Goal: Information Seeking & Learning: Learn about a topic

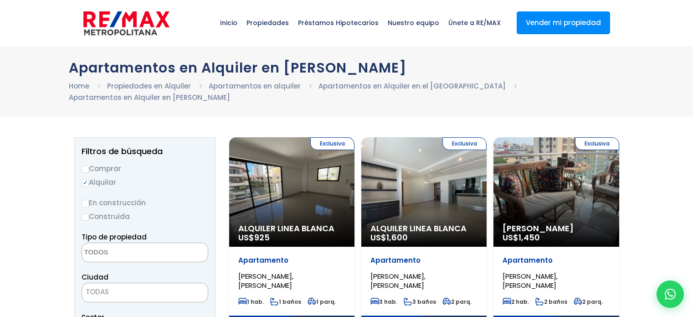
select select
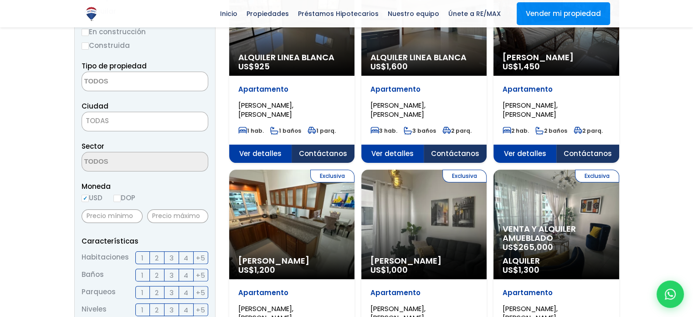
scroll to position [182, 0]
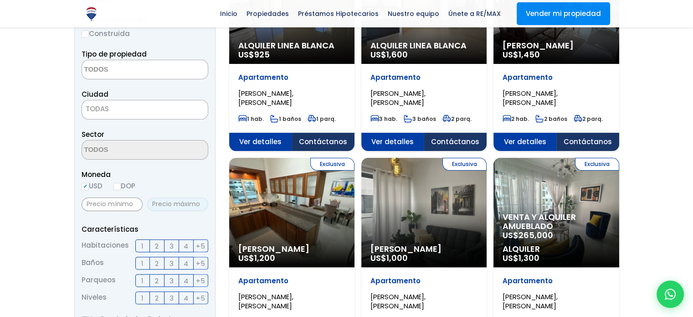
click at [171, 203] on input "text" at bounding box center [177, 204] width 61 height 14
type input "30,000"
click at [180, 176] on span "Moneda" at bounding box center [145, 174] width 127 height 11
click at [121, 188] on input "DOP" at bounding box center [117, 186] width 7 height 7
radio input "true"
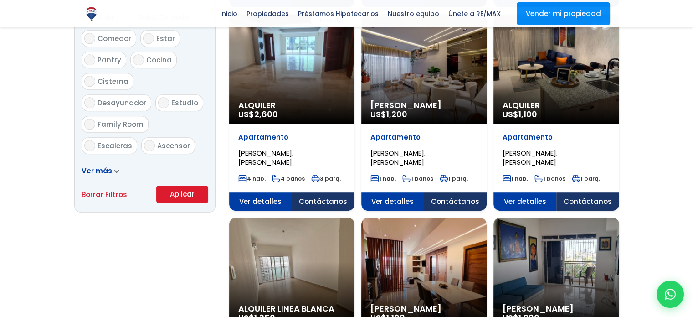
scroll to position [547, 0]
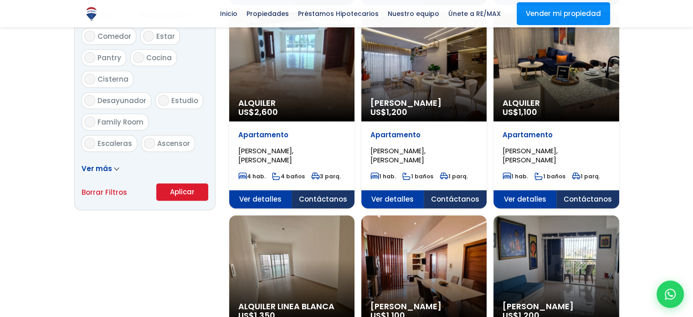
click at [184, 196] on button "Aplicar" at bounding box center [182, 191] width 52 height 17
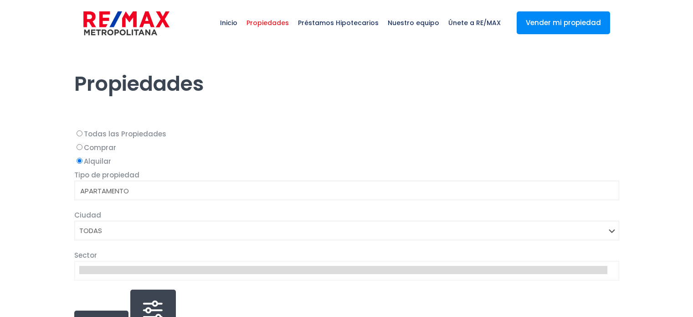
select select
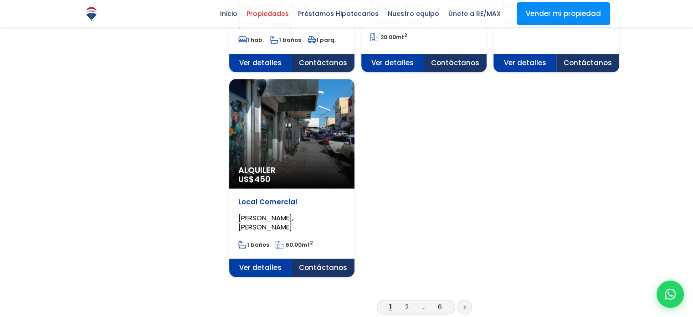
scroll to position [1140, 0]
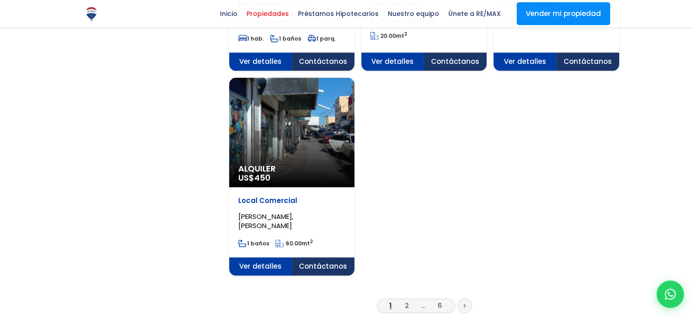
click at [464, 304] on icon at bounding box center [465, 305] width 2 height 3
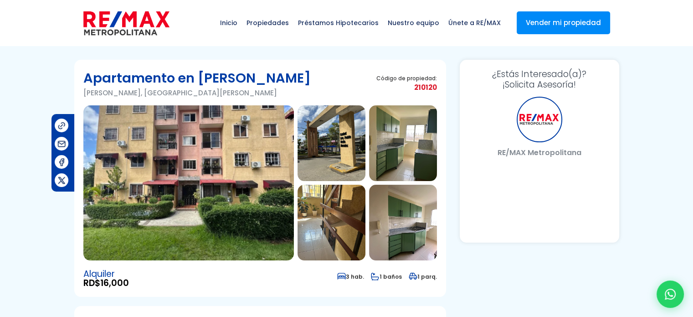
select select "DO"
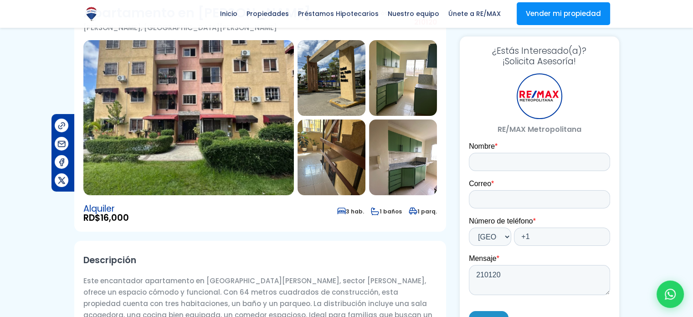
scroll to position [28, 0]
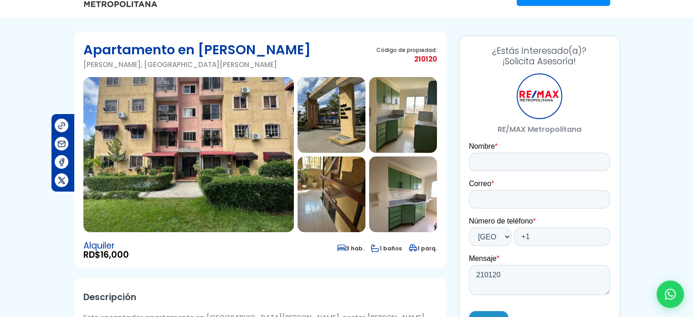
click at [255, 136] on img at bounding box center [188, 154] width 211 height 155
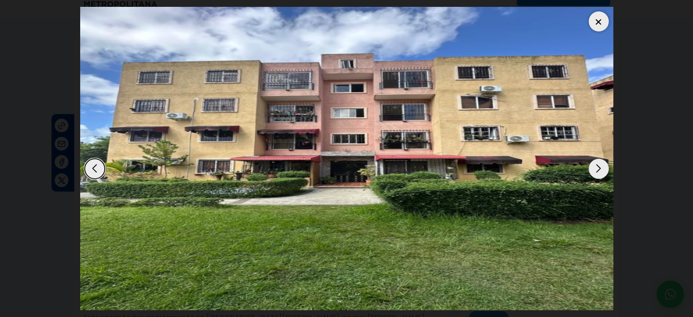
click at [596, 165] on div "Next slide" at bounding box center [599, 169] width 20 height 20
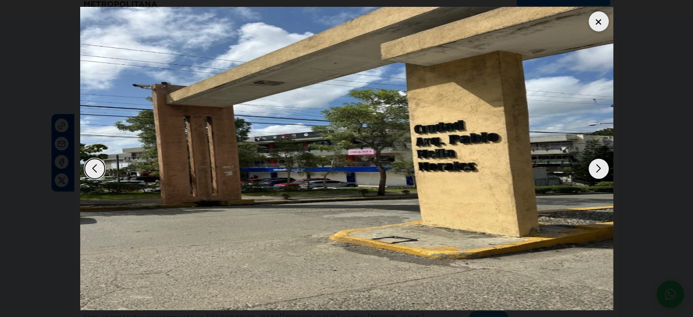
click at [596, 165] on div "Next slide" at bounding box center [599, 169] width 20 height 20
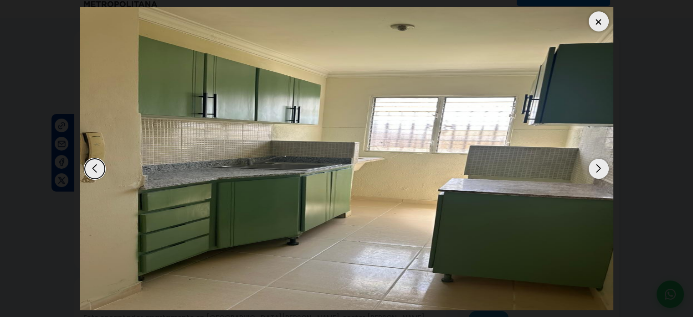
click at [596, 165] on div "Next slide" at bounding box center [599, 169] width 20 height 20
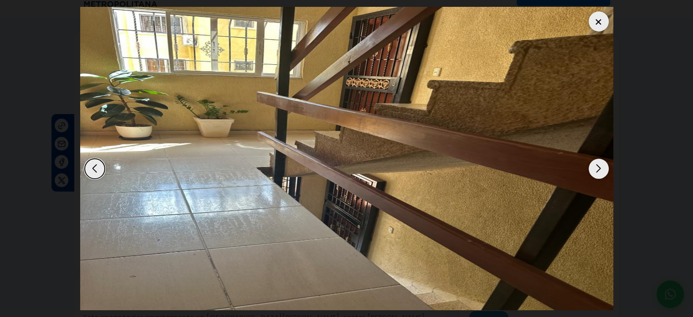
click at [596, 165] on div "Next slide" at bounding box center [599, 169] width 20 height 20
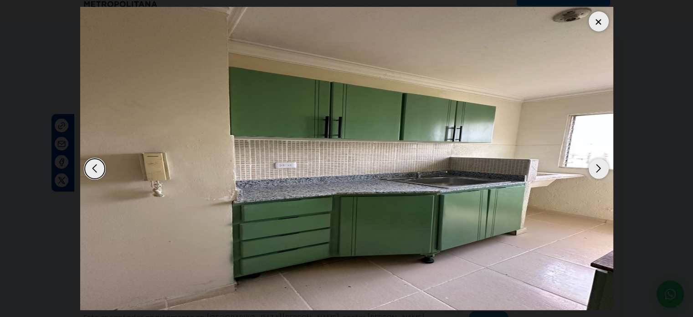
click at [596, 165] on div "Next slide" at bounding box center [599, 169] width 20 height 20
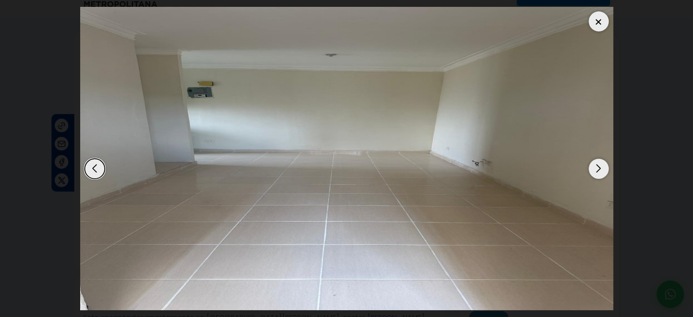
click at [596, 165] on div "Next slide" at bounding box center [599, 169] width 20 height 20
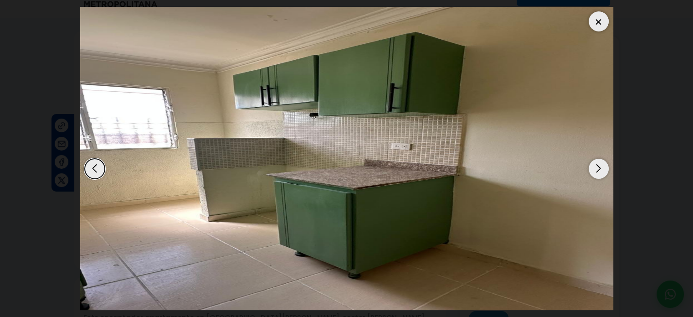
click at [596, 165] on div "Next slide" at bounding box center [599, 169] width 20 height 20
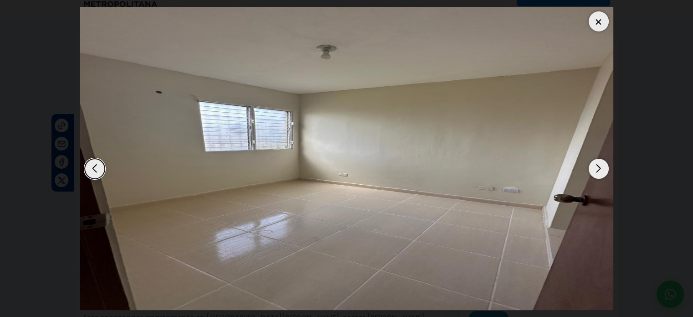
click at [596, 165] on div "Next slide" at bounding box center [599, 169] width 20 height 20
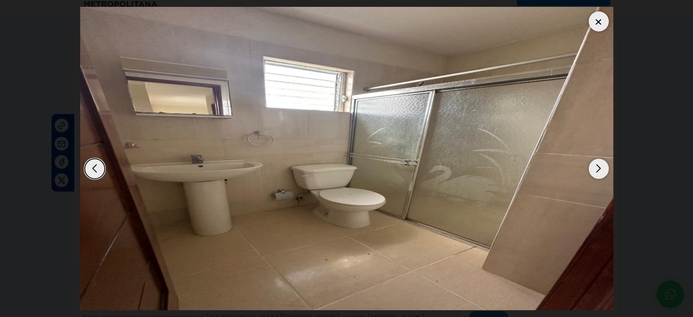
click at [596, 165] on div "Next slide" at bounding box center [599, 169] width 20 height 20
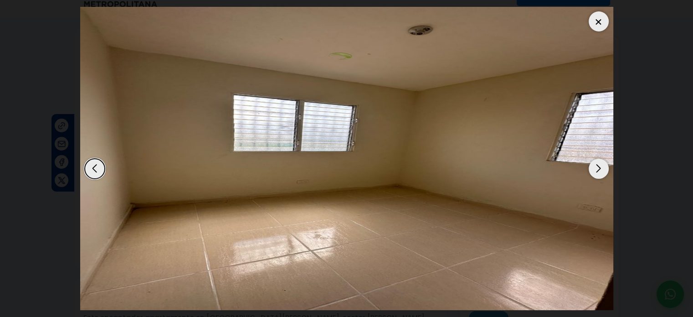
click at [598, 23] on div at bounding box center [599, 21] width 20 height 20
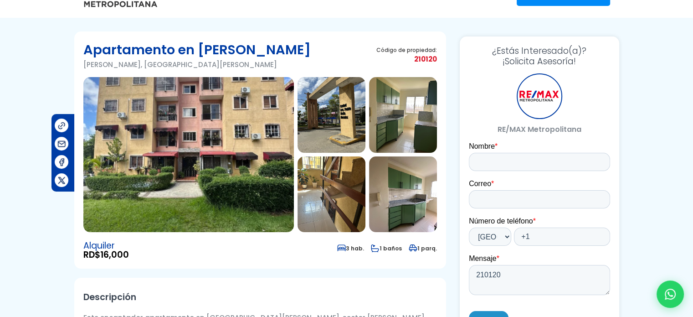
click at [228, 121] on img at bounding box center [188, 154] width 211 height 155
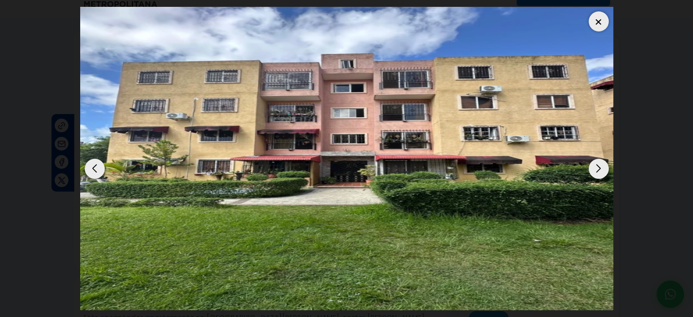
click at [599, 173] on div "Next slide" at bounding box center [599, 169] width 20 height 20
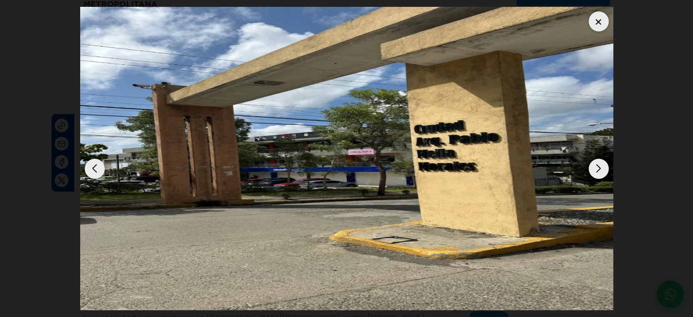
click at [599, 173] on div "Next slide" at bounding box center [599, 169] width 20 height 20
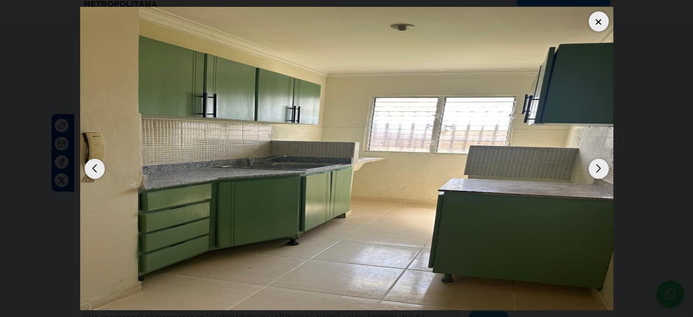
click at [599, 173] on div "Next slide" at bounding box center [599, 169] width 20 height 20
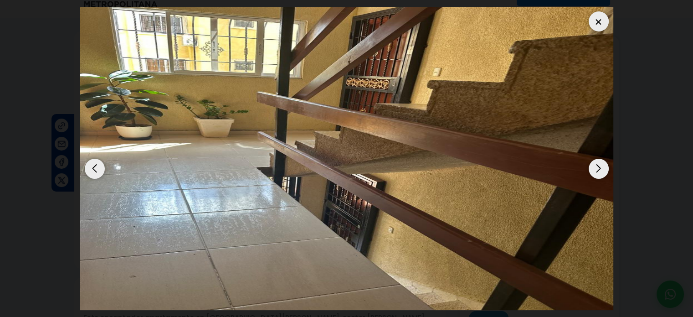
click at [599, 173] on div "Next slide" at bounding box center [599, 169] width 20 height 20
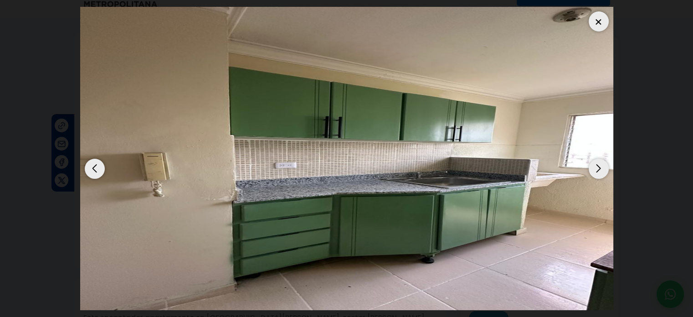
click at [594, 24] on div at bounding box center [599, 21] width 20 height 20
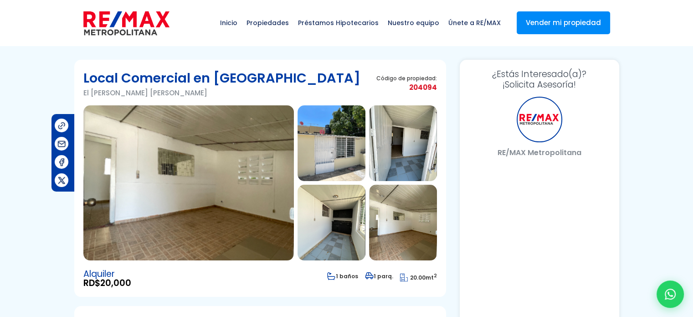
select select "DO"
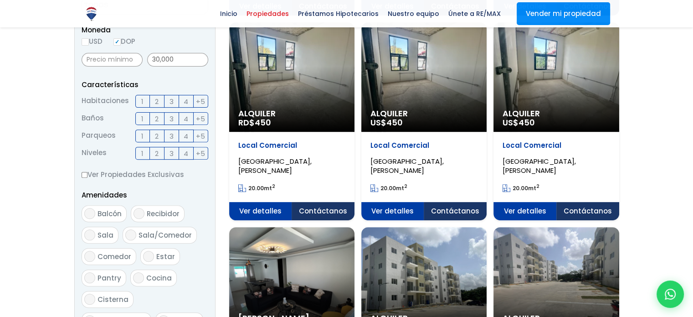
scroll to position [319, 0]
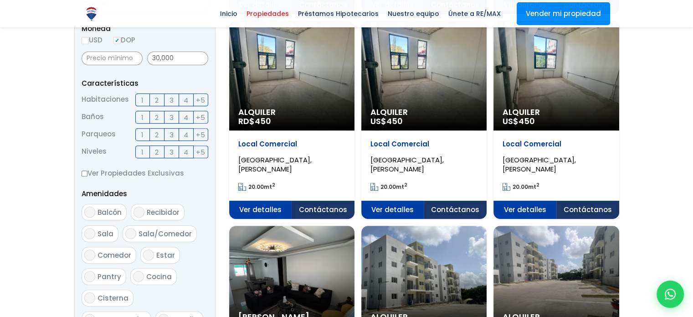
drag, startPoint x: 284, startPoint y: 149, endPoint x: 41, endPoint y: 141, distance: 243.1
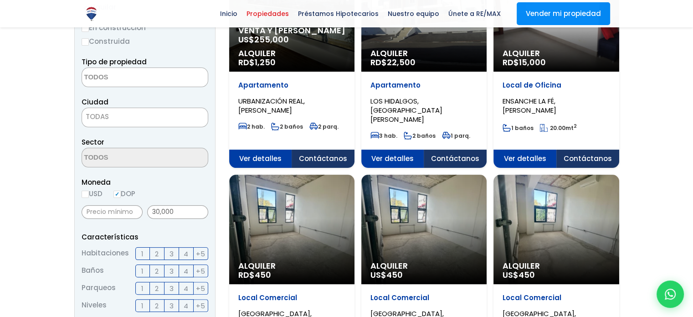
scroll to position [137, 0]
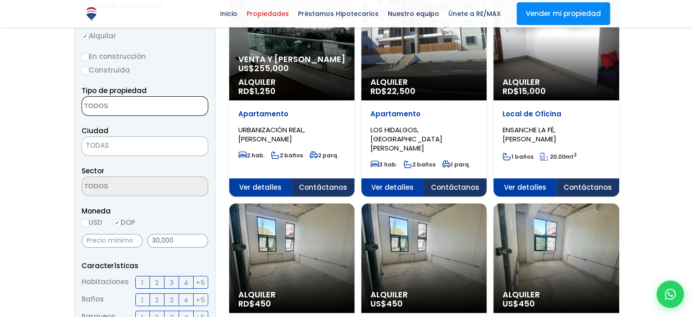
click at [117, 106] on textarea "Search" at bounding box center [126, 107] width 88 height 20
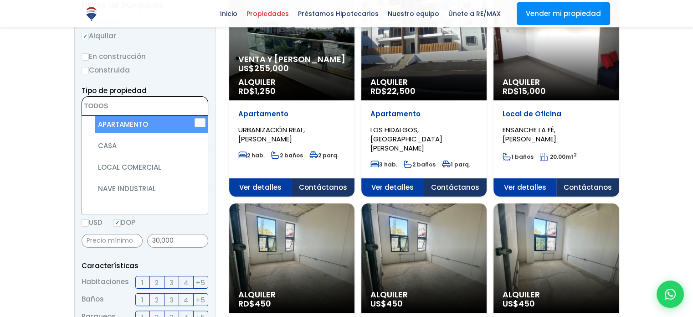
click at [117, 128] on li "APARTAMENTO" at bounding box center [151, 124] width 112 height 17
select select "apartment"
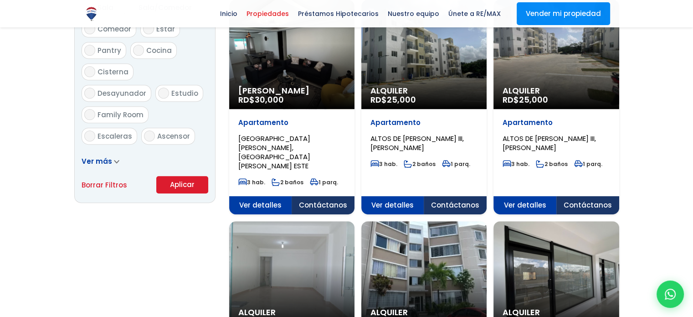
scroll to position [547, 0]
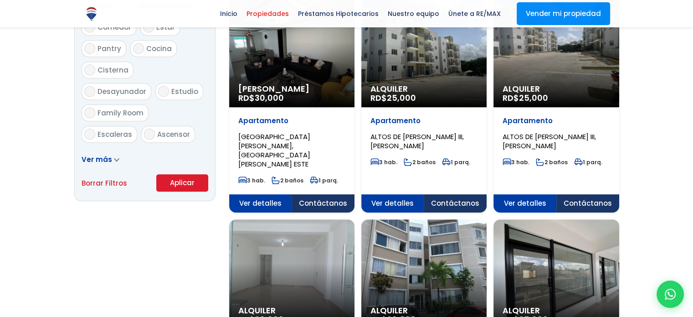
click at [196, 185] on button "Aplicar" at bounding box center [182, 182] width 52 height 17
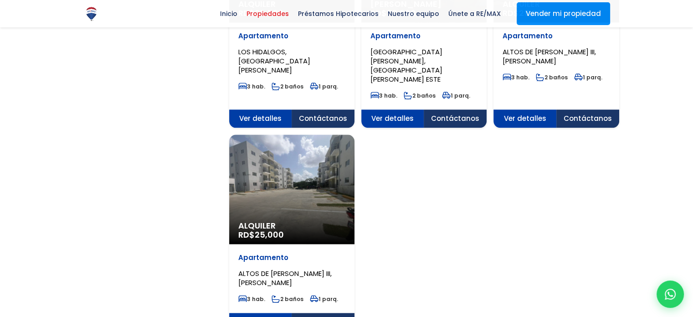
scroll to position [1094, 0]
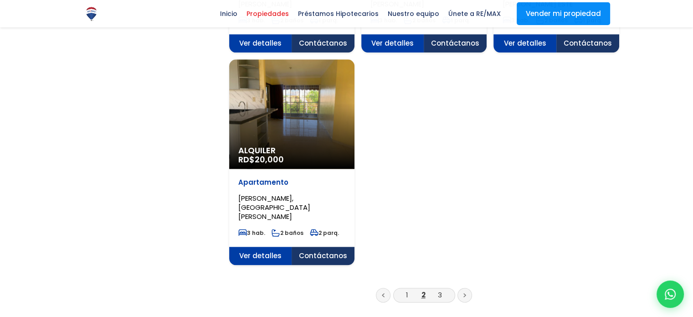
scroll to position [1185, 0]
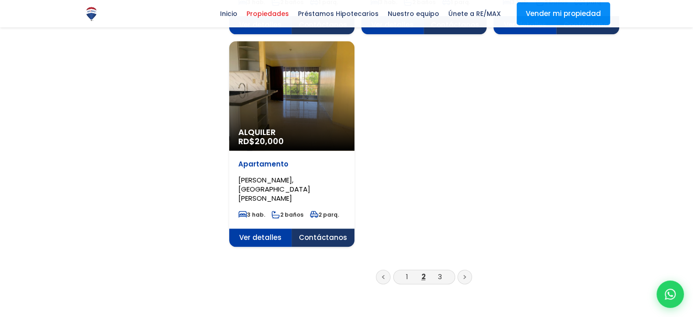
click at [468, 269] on link at bounding box center [465, 276] width 15 height 15
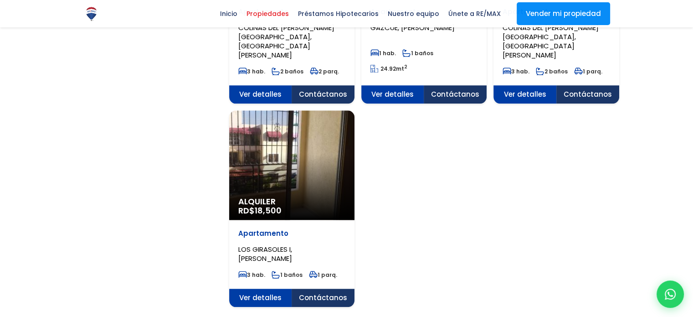
scroll to position [912, 0]
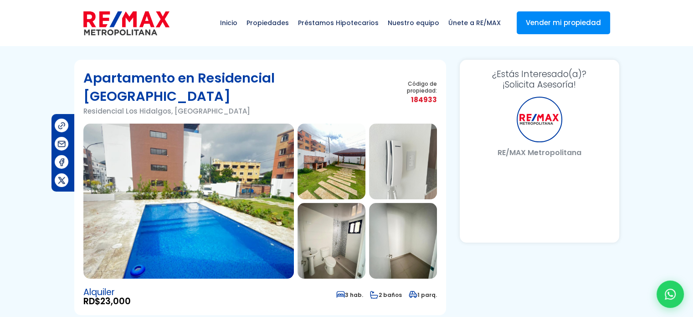
select select "DO"
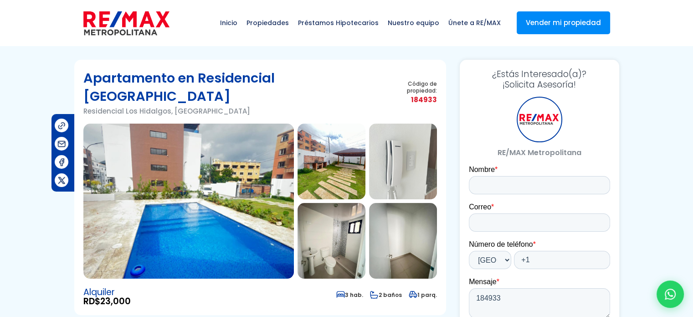
click at [162, 146] on img at bounding box center [188, 201] width 211 height 155
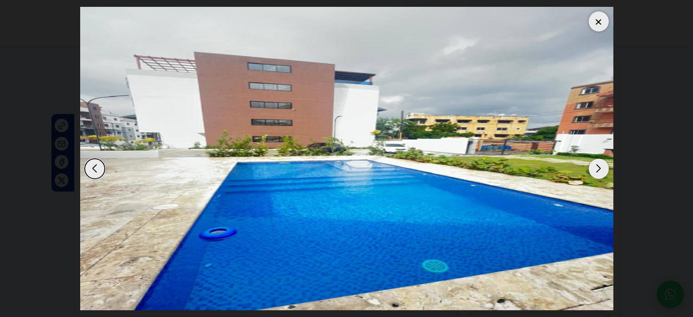
click at [598, 171] on div "Next slide" at bounding box center [599, 169] width 20 height 20
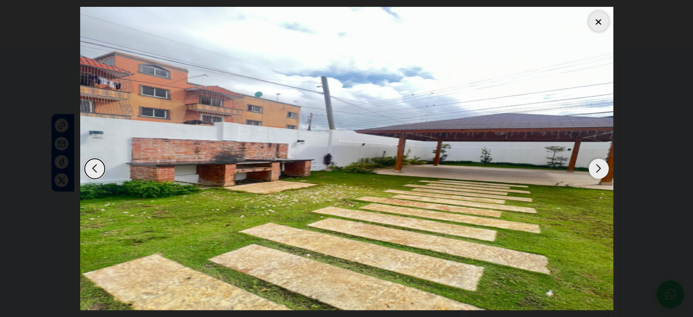
click at [598, 171] on div "Next slide" at bounding box center [599, 169] width 20 height 20
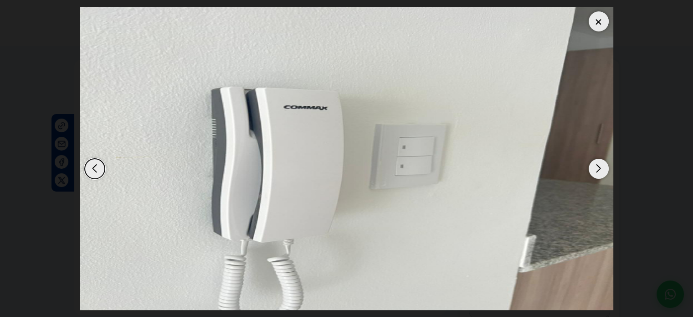
click at [598, 171] on div "Next slide" at bounding box center [599, 169] width 20 height 20
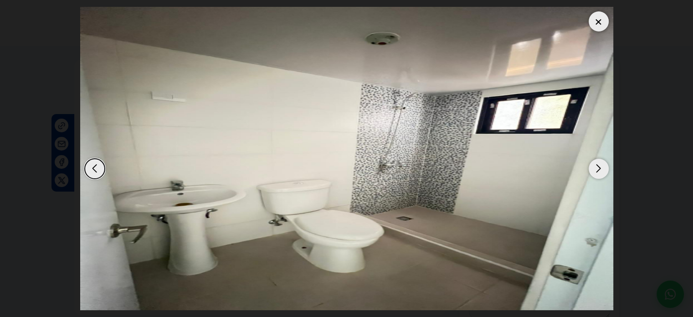
click at [598, 171] on div "Next slide" at bounding box center [599, 169] width 20 height 20
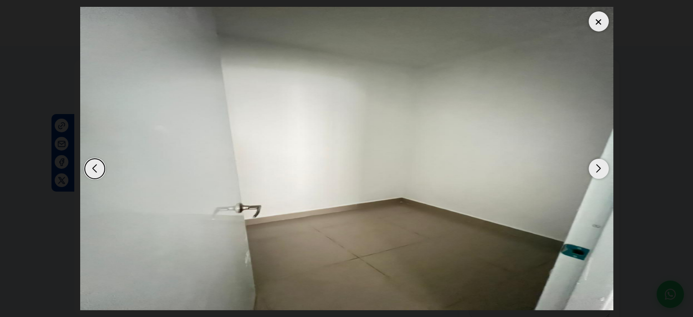
click at [598, 171] on div "Next slide" at bounding box center [599, 169] width 20 height 20
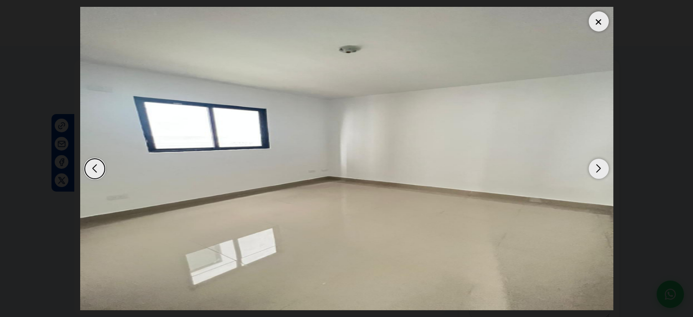
click at [598, 171] on div "Next slide" at bounding box center [599, 169] width 20 height 20
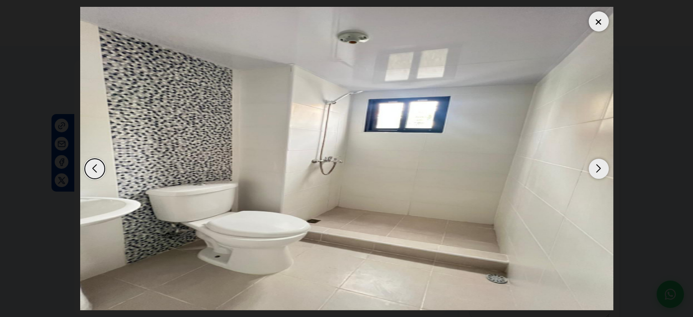
click at [598, 171] on div "Next slide" at bounding box center [599, 169] width 20 height 20
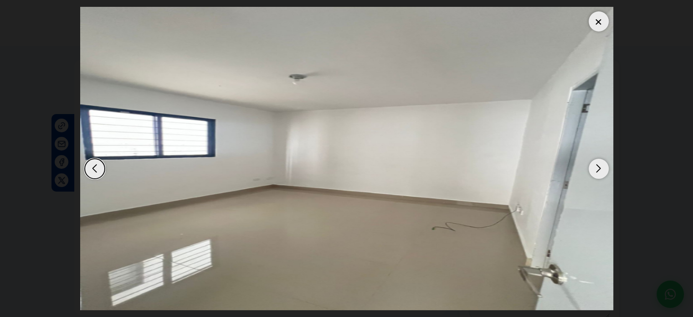
click at [598, 171] on div "Next slide" at bounding box center [599, 169] width 20 height 20
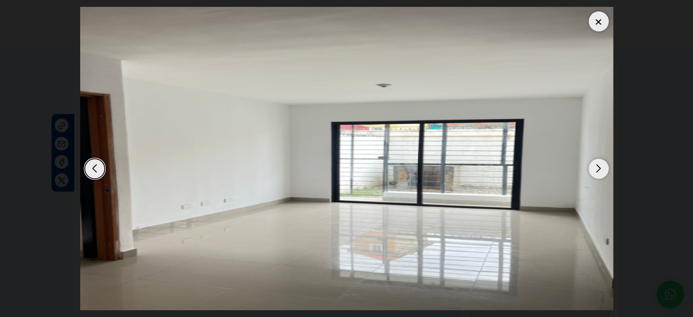
click at [598, 171] on div "Next slide" at bounding box center [599, 169] width 20 height 20
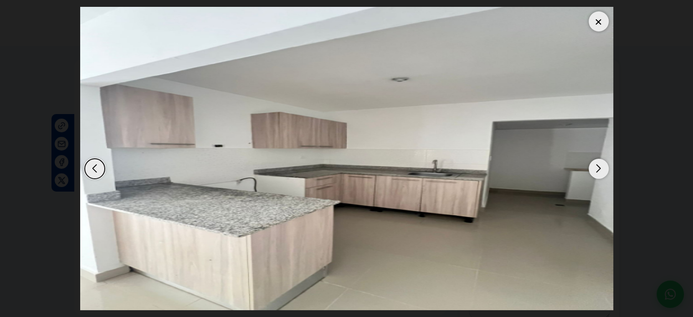
click at [598, 171] on div "Next slide" at bounding box center [599, 169] width 20 height 20
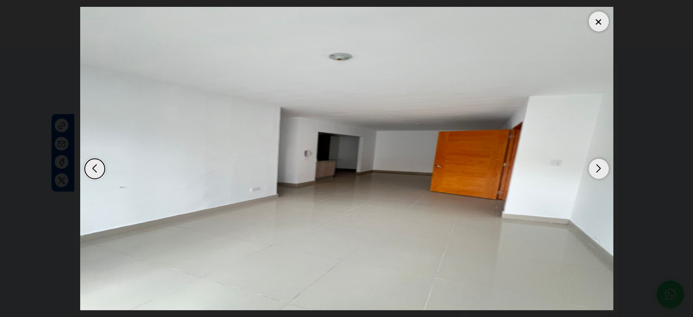
click at [598, 171] on div "Next slide" at bounding box center [599, 169] width 20 height 20
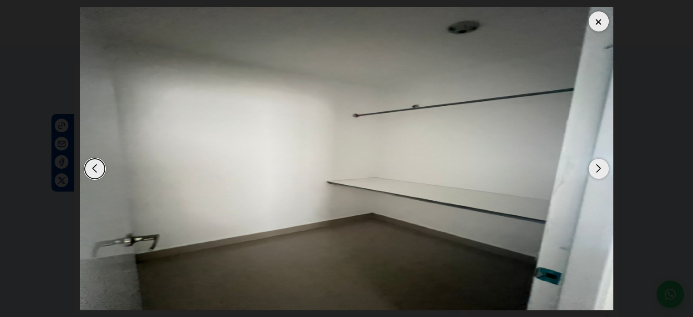
click at [598, 172] on div "Next slide" at bounding box center [599, 169] width 20 height 20
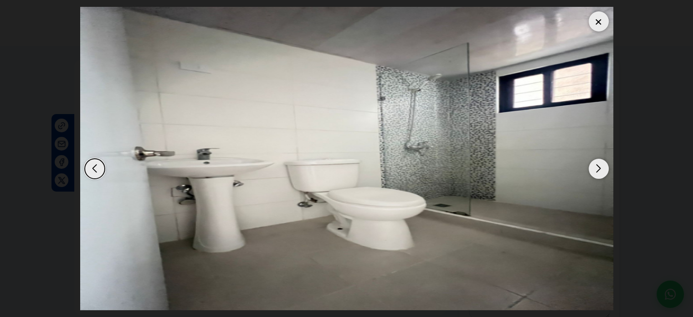
click at [598, 172] on div "Next slide" at bounding box center [599, 169] width 20 height 20
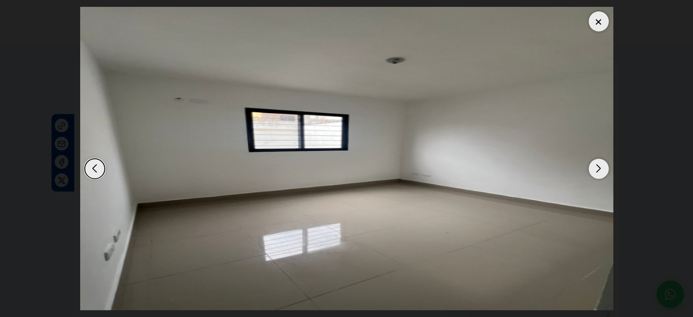
click at [598, 172] on div "Next slide" at bounding box center [599, 169] width 20 height 20
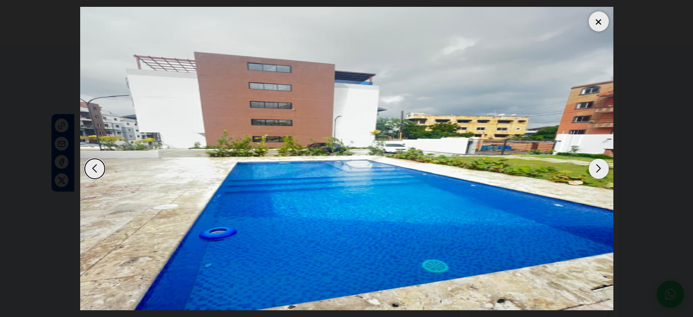
click at [601, 23] on div at bounding box center [599, 21] width 20 height 20
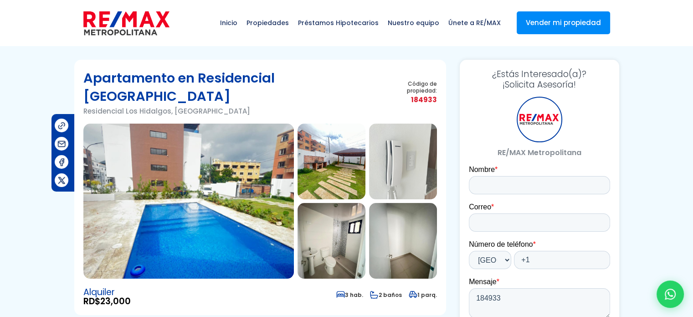
click at [187, 140] on img at bounding box center [188, 201] width 211 height 155
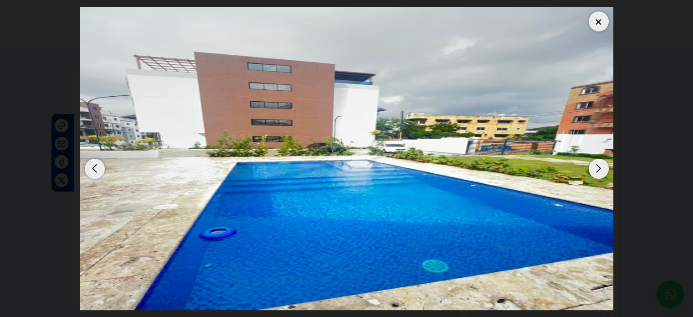
click at [600, 170] on div "Next slide" at bounding box center [599, 169] width 20 height 20
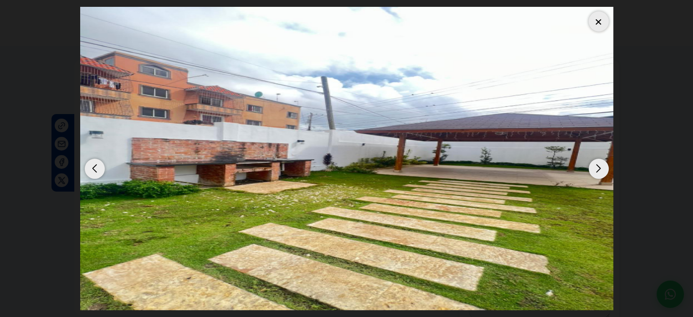
click at [600, 171] on div "Next slide" at bounding box center [599, 169] width 20 height 20
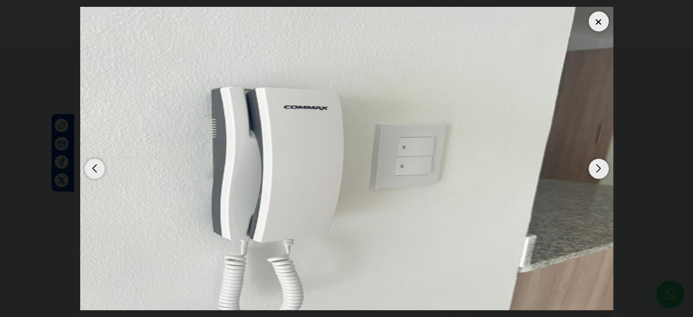
click at [600, 171] on div "Next slide" at bounding box center [599, 169] width 20 height 20
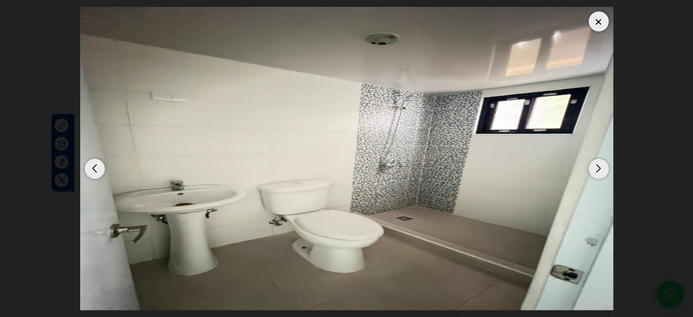
click at [600, 171] on div "Next slide" at bounding box center [599, 169] width 20 height 20
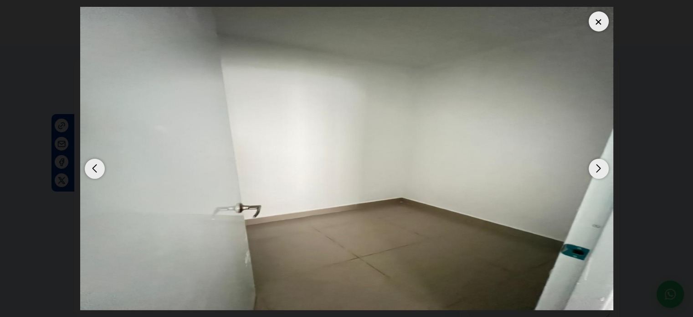
click at [600, 171] on div "Next slide" at bounding box center [599, 169] width 20 height 20
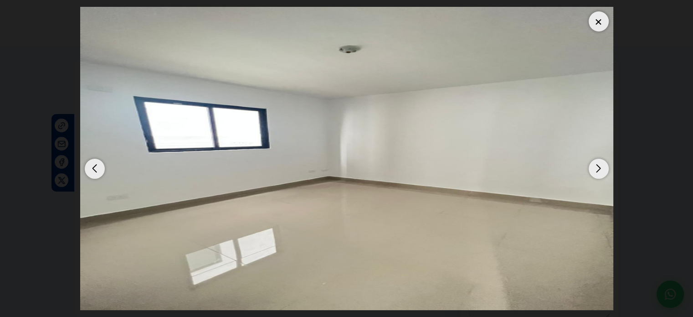
click at [600, 172] on div "Next slide" at bounding box center [599, 169] width 20 height 20
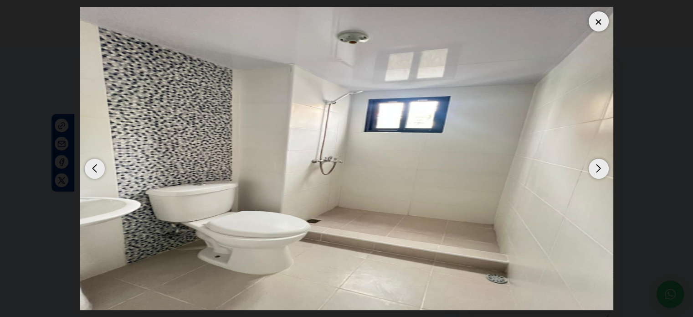
click at [600, 172] on div "Next slide" at bounding box center [599, 169] width 20 height 20
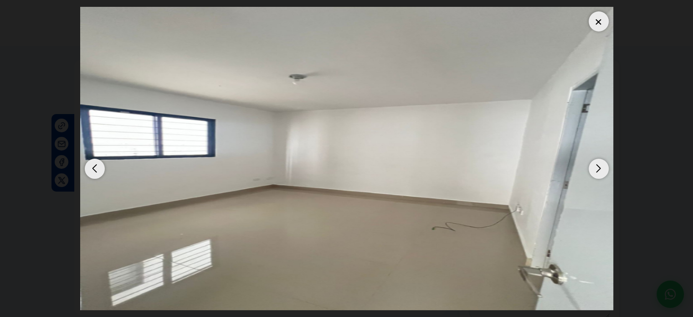
click at [600, 172] on div "Next slide" at bounding box center [599, 169] width 20 height 20
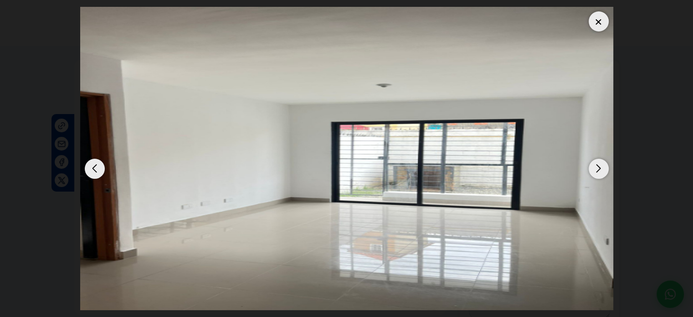
click at [604, 166] on div "Next slide" at bounding box center [599, 169] width 20 height 20
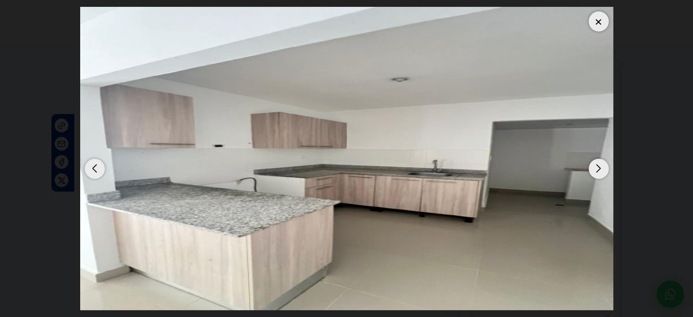
click at [603, 165] on div "Next slide" at bounding box center [599, 169] width 20 height 20
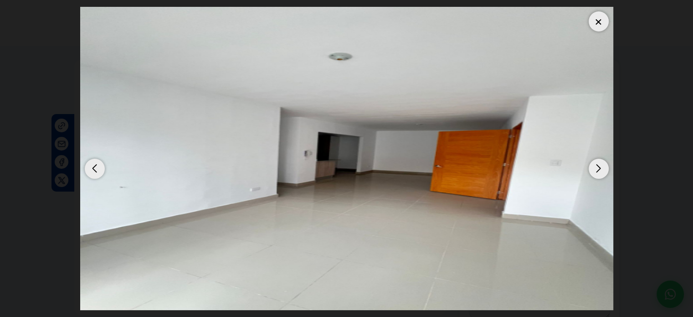
click at [603, 165] on div "Next slide" at bounding box center [599, 169] width 20 height 20
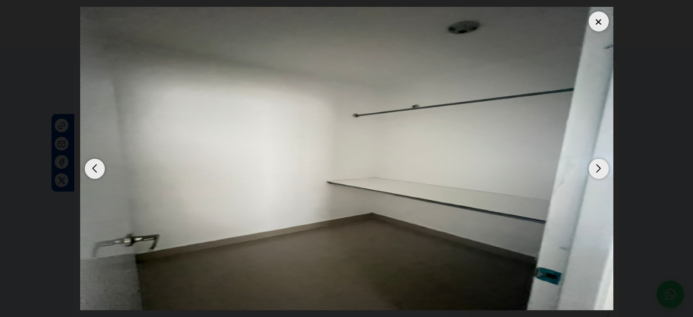
click at [603, 23] on div at bounding box center [599, 21] width 20 height 20
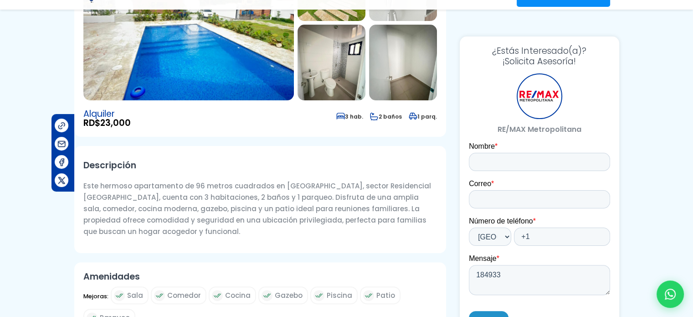
scroll to position [182, 0]
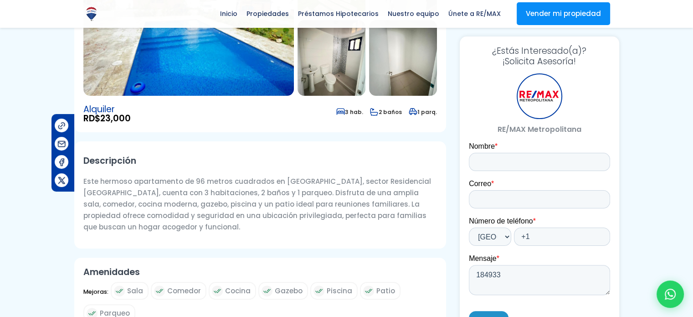
click at [219, 213] on p "Este hermoso apartamento de 96 metros cuadrados en Los Alcarrizos, sector Resid…" at bounding box center [260, 204] width 354 height 57
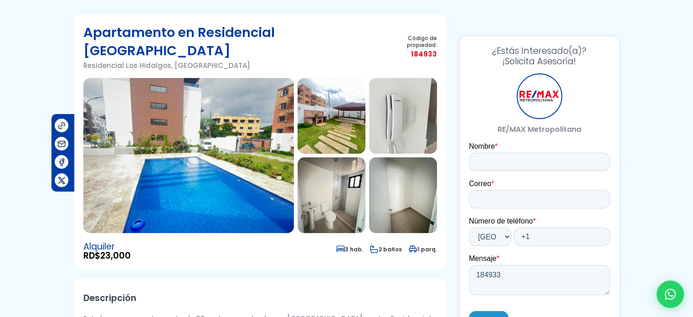
scroll to position [0, 0]
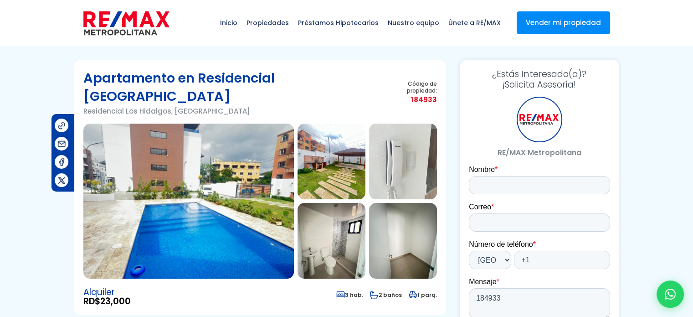
drag, startPoint x: 198, startPoint y: 31, endPoint x: 363, endPoint y: 83, distance: 173.6
click at [365, 83] on div "Apartamento en Residencial Los Hidalgos Residencial Los Hidalgos, Los Alcarrizo…" at bounding box center [260, 96] width 354 height 55
copy h1 "Residencial Los Hidalgos"
click at [170, 139] on img at bounding box center [188, 201] width 211 height 155
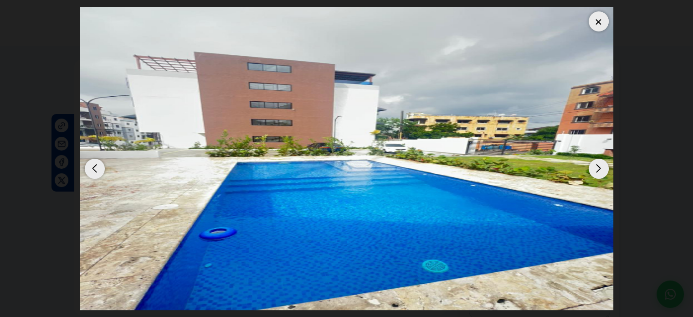
click at [599, 168] on div "Next slide" at bounding box center [599, 169] width 20 height 20
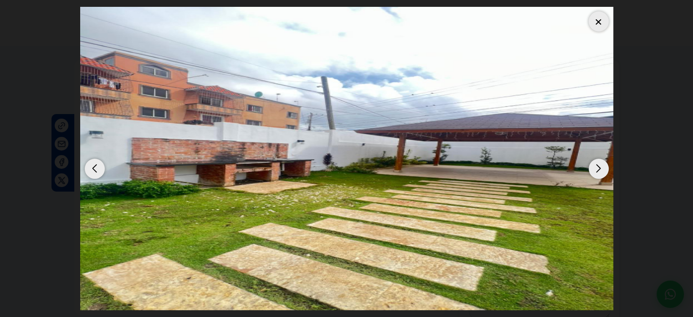
click at [599, 168] on div "Next slide" at bounding box center [599, 169] width 20 height 20
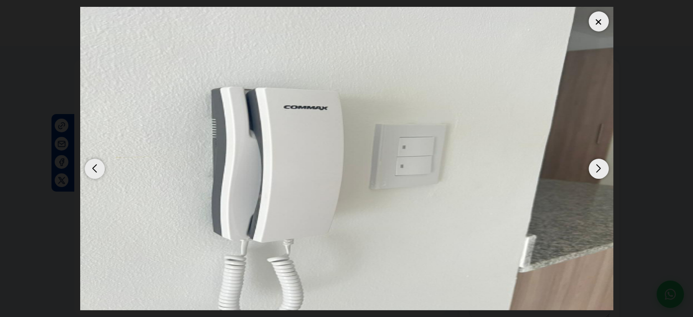
click at [599, 168] on div "Next slide" at bounding box center [599, 169] width 20 height 20
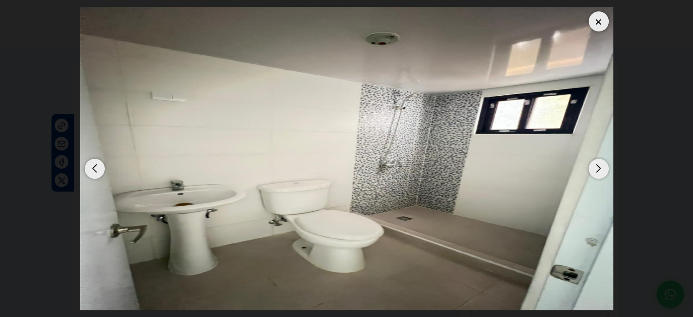
click at [599, 168] on div "Next slide" at bounding box center [599, 169] width 20 height 20
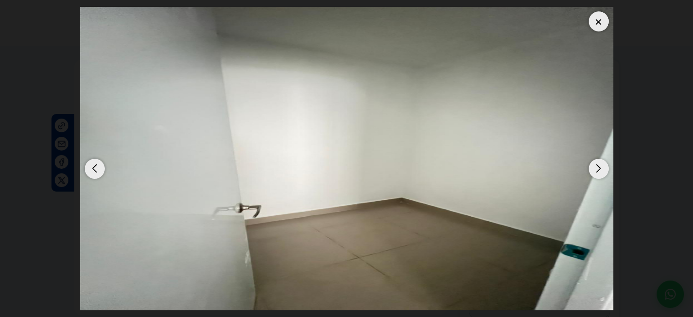
click at [599, 169] on div "Next slide" at bounding box center [599, 169] width 20 height 20
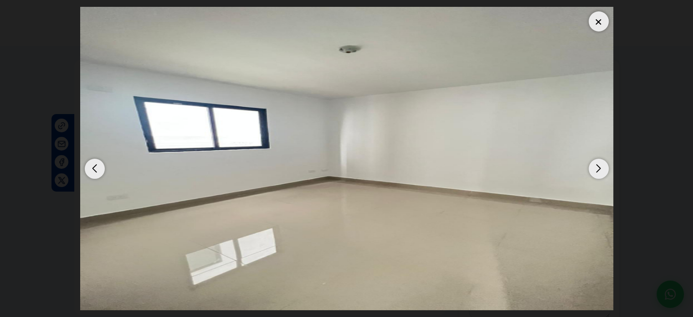
click at [599, 169] on div "Next slide" at bounding box center [599, 169] width 20 height 20
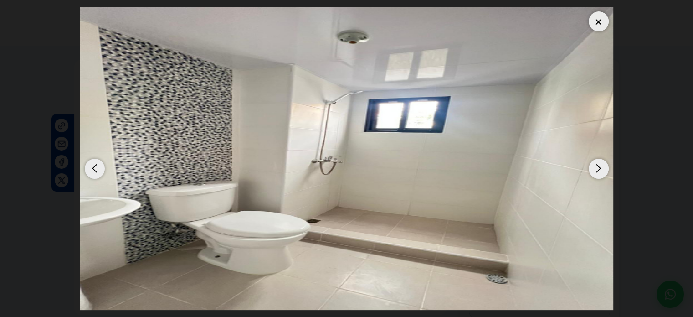
click at [599, 169] on div "Next slide" at bounding box center [599, 169] width 20 height 20
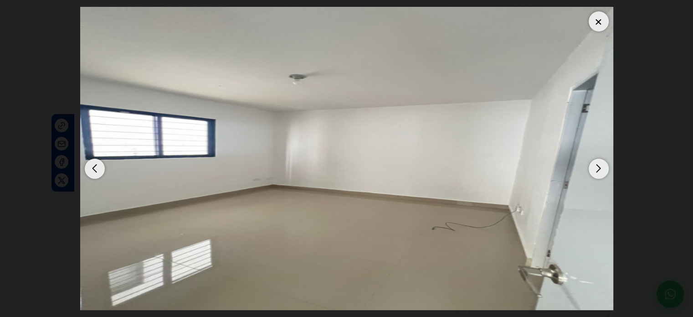
click at [599, 169] on div "Next slide" at bounding box center [599, 169] width 20 height 20
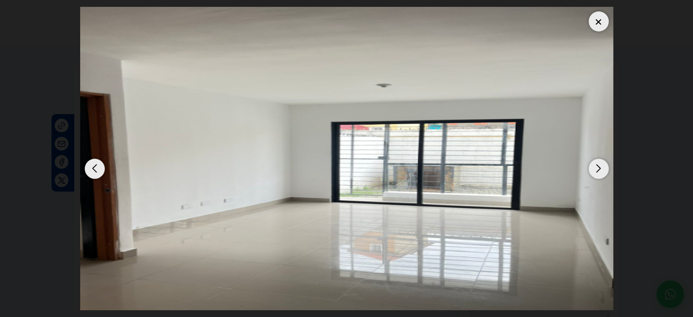
click at [599, 169] on div "Next slide" at bounding box center [599, 169] width 20 height 20
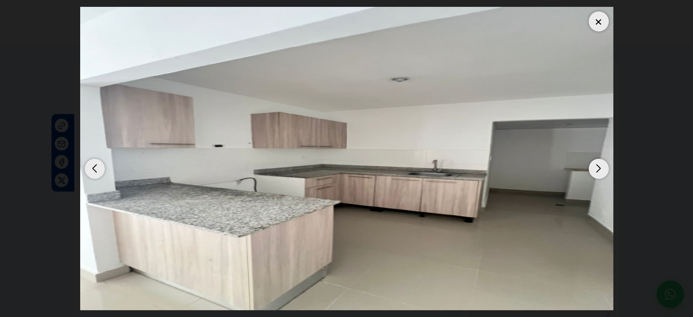
click at [594, 170] on div "Next slide" at bounding box center [599, 169] width 20 height 20
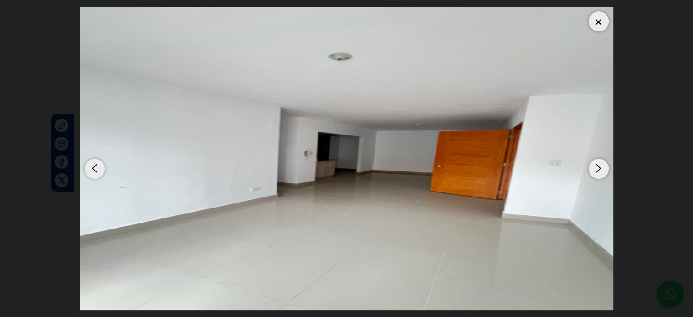
click at [599, 25] on div at bounding box center [599, 21] width 20 height 20
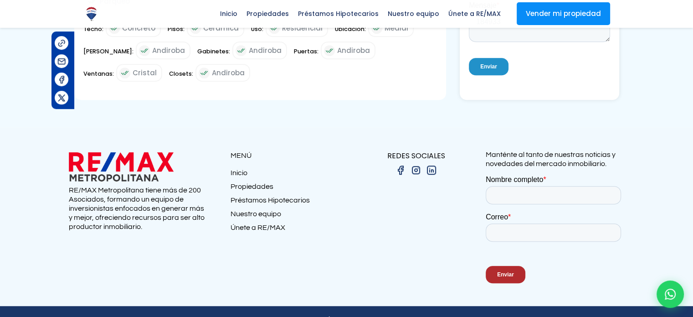
scroll to position [495, 0]
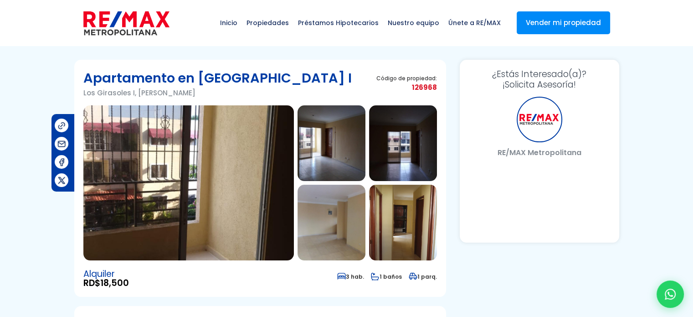
select select "DO"
